Goal: Task Accomplishment & Management: Complete application form

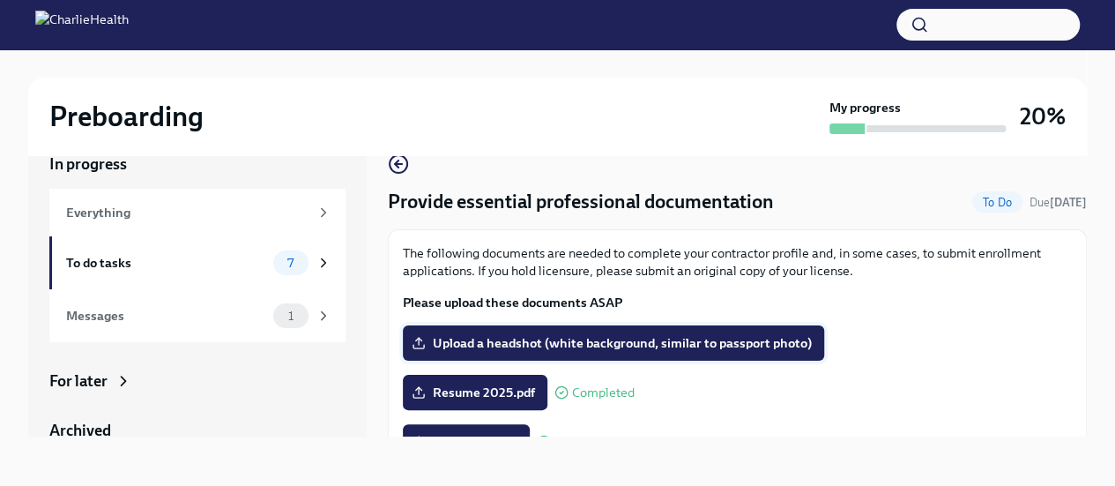
scroll to position [95, 0]
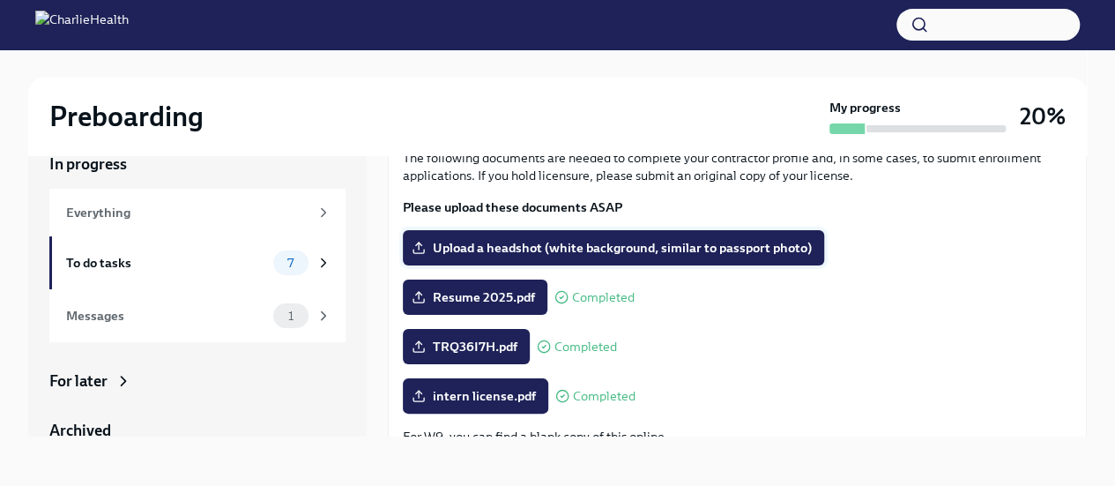
click at [610, 233] on label "Upload a headshot (white background, similar to passport photo)" at bounding box center [613, 247] width 421 height 35
click at [0, 0] on input "Upload a headshot (white background, similar to passport photo)" at bounding box center [0, 0] width 0 height 0
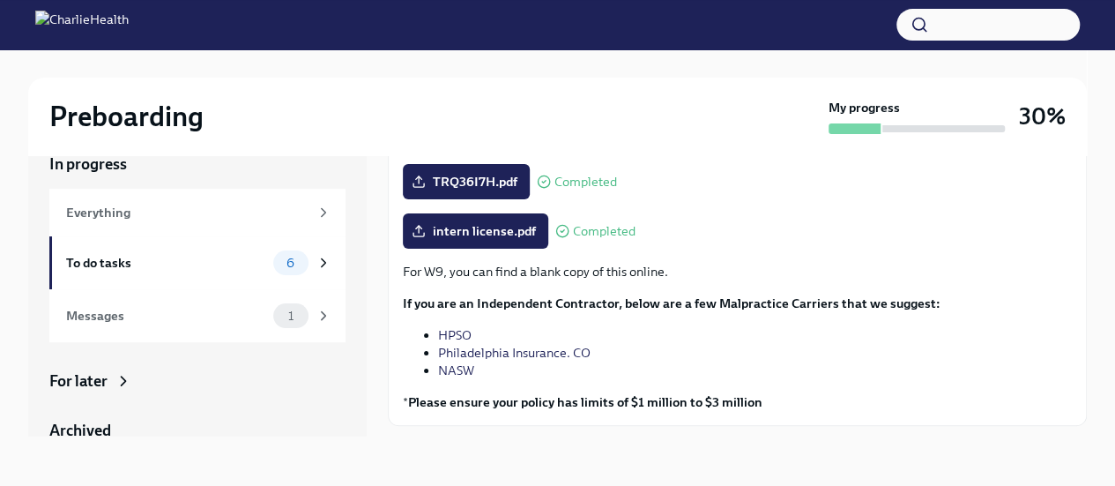
scroll to position [305, 0]
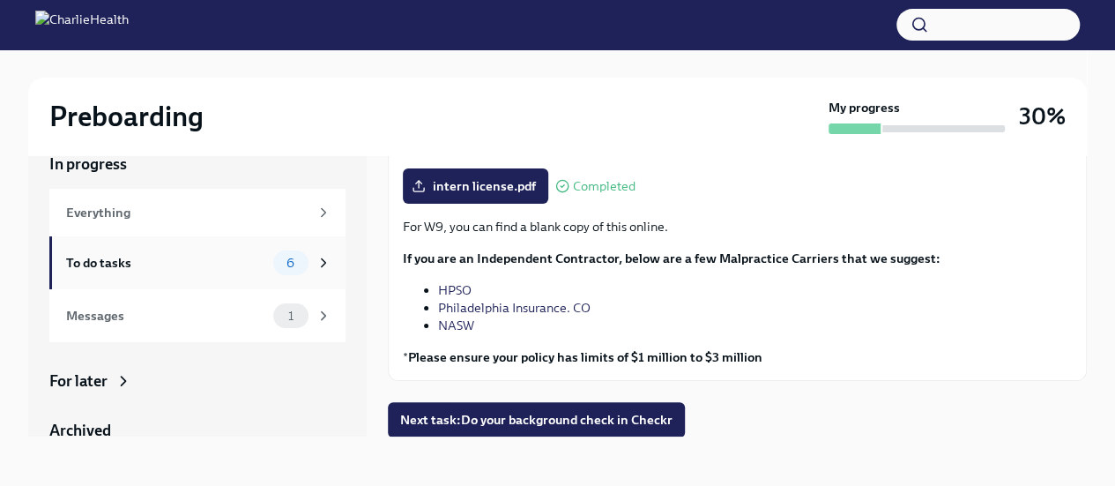
click at [115, 267] on div "To do tasks" at bounding box center [166, 262] width 200 height 19
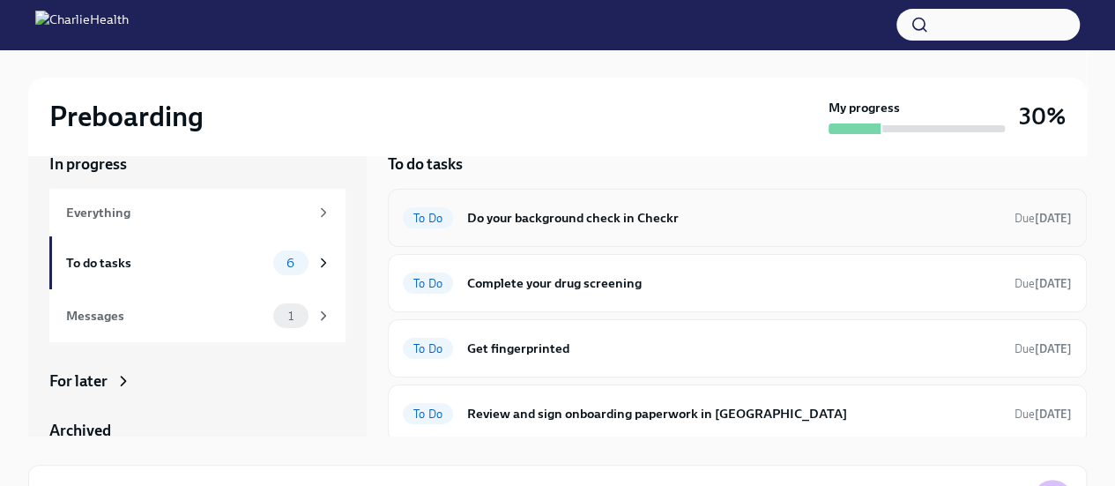
click at [431, 218] on span "To Do" at bounding box center [428, 218] width 50 height 13
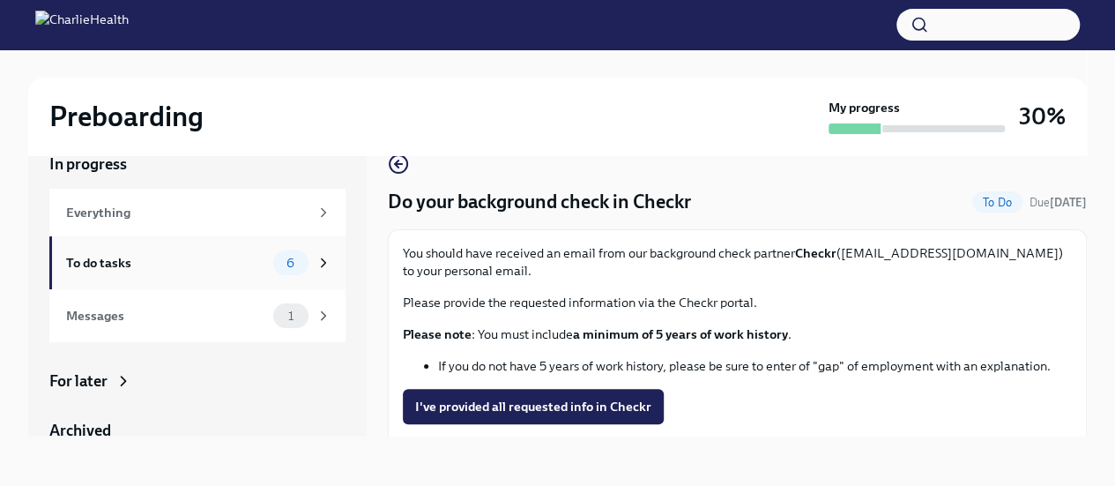
click at [122, 260] on div "To do tasks" at bounding box center [166, 262] width 200 height 19
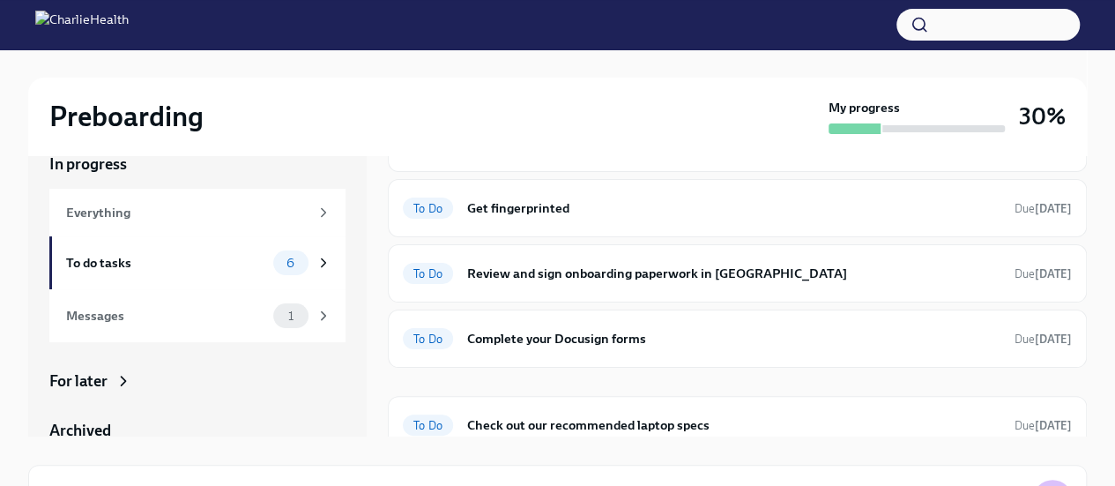
scroll to position [153, 0]
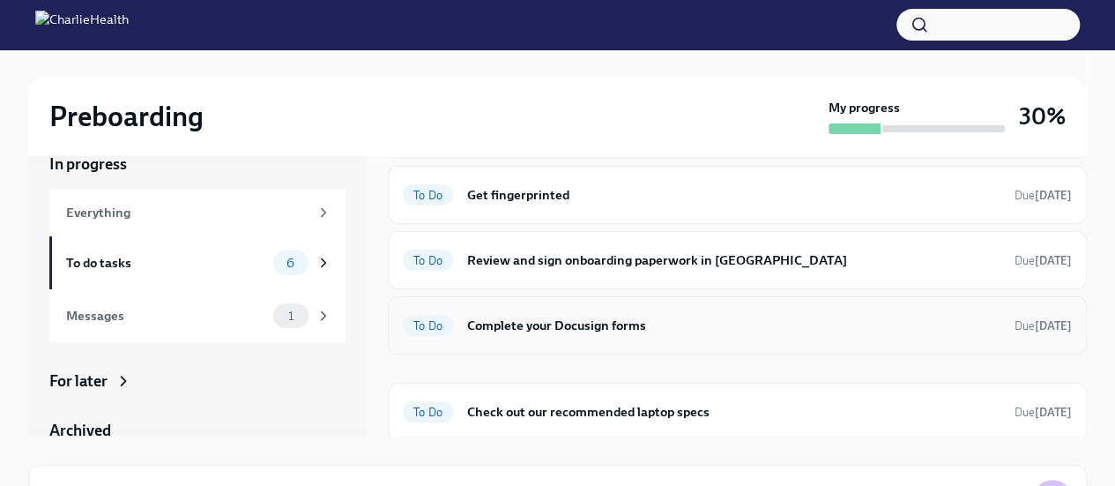
click at [420, 326] on span "To Do" at bounding box center [428, 325] width 50 height 13
